Goal: Task Accomplishment & Management: Complete application form

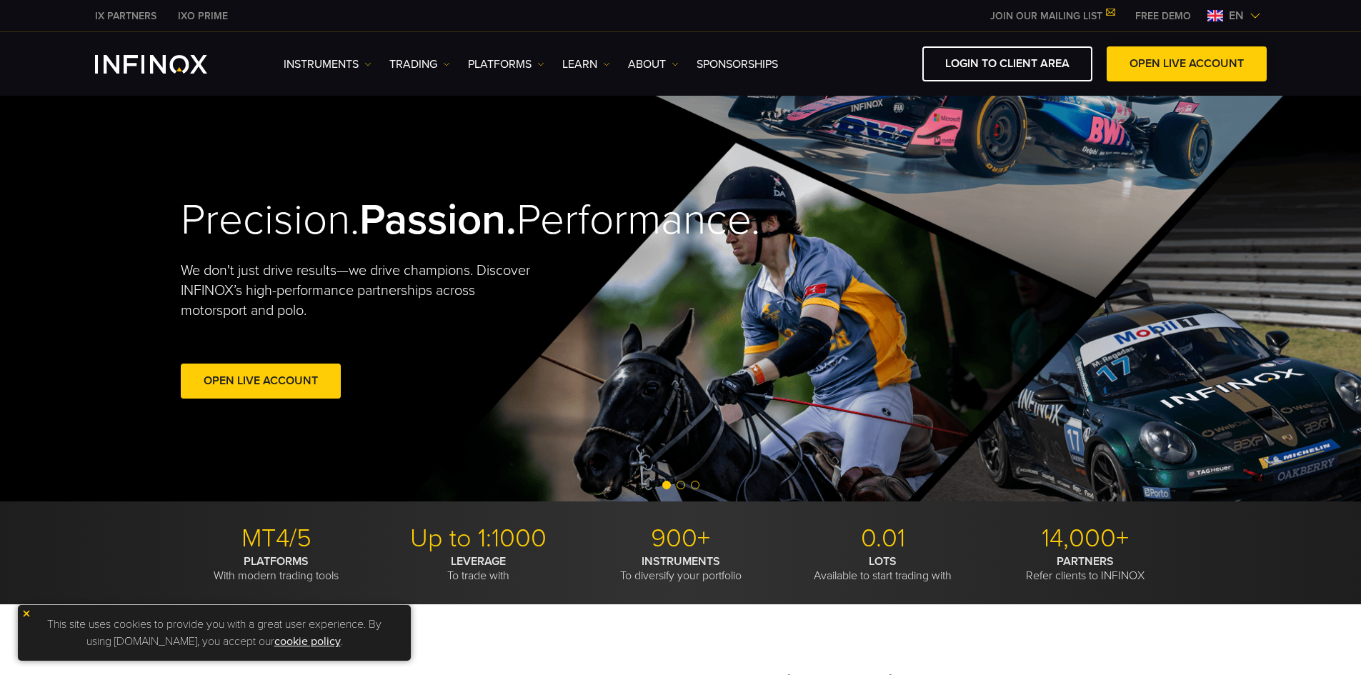
click at [1172, 68] on link "OPEN LIVE ACCOUNT" at bounding box center [1187, 63] width 160 height 35
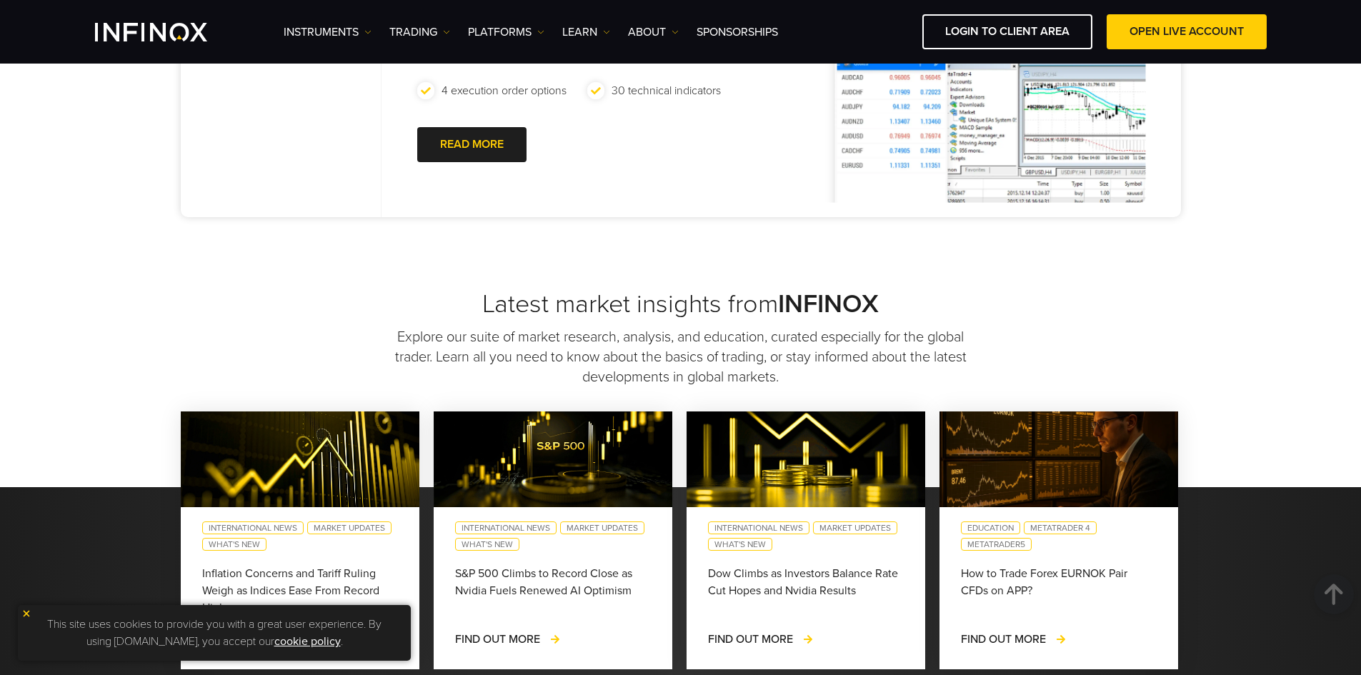
scroll to position [572, 0]
